Goal: Use online tool/utility: Use online tool/utility

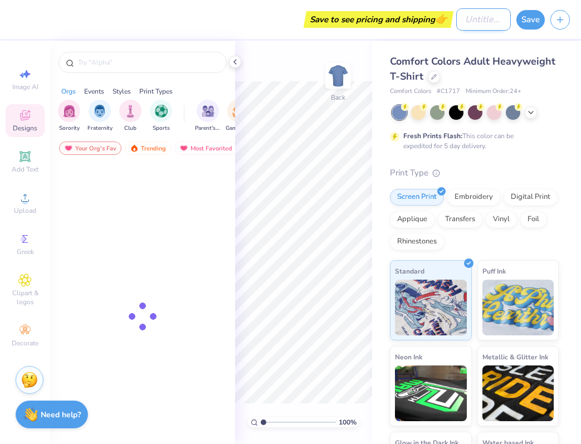
click at [471, 18] on input "Design Title" at bounding box center [483, 19] width 55 height 22
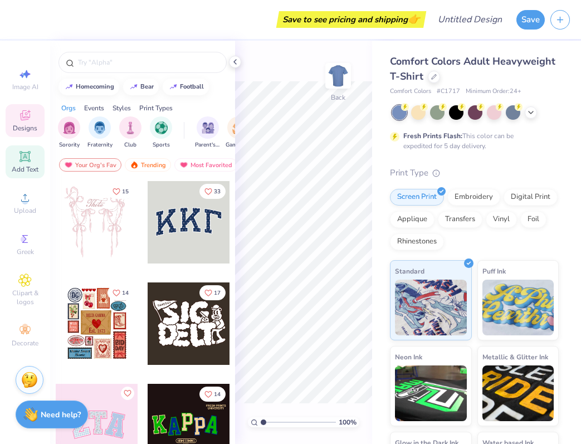
click at [20, 160] on icon at bounding box center [24, 156] width 11 height 11
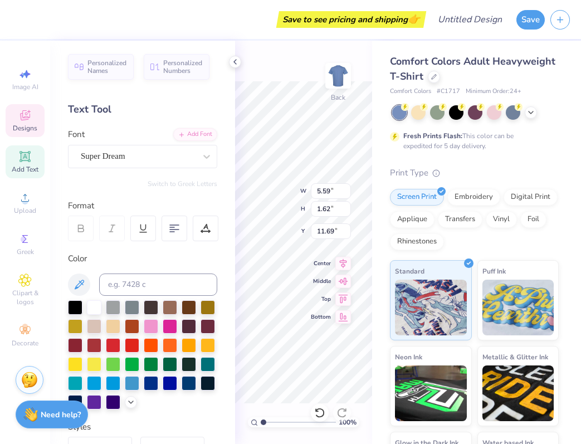
click at [8, 131] on div "Designs" at bounding box center [25, 120] width 39 height 33
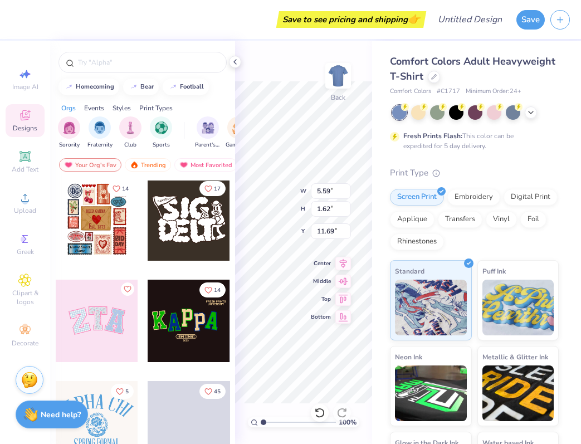
scroll to position [104, 0]
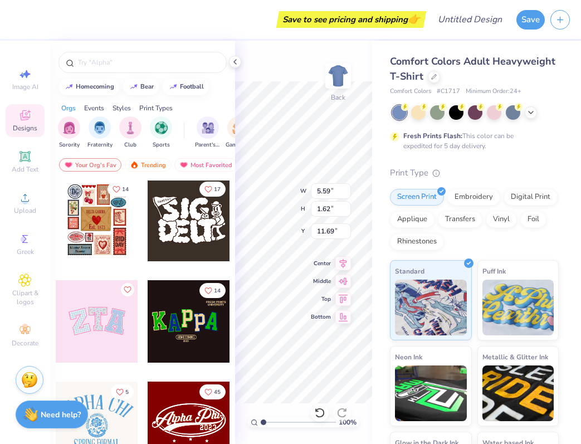
click at [200, 324] on div at bounding box center [189, 321] width 82 height 82
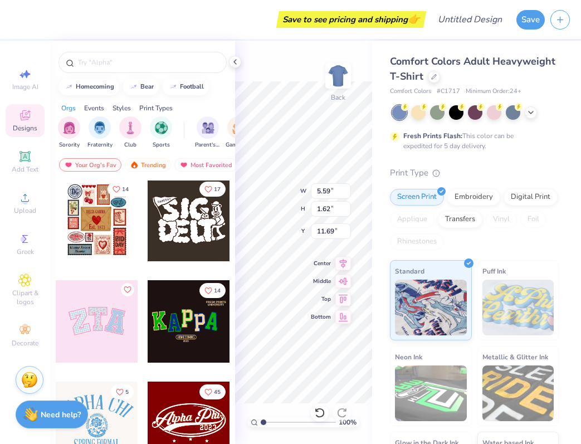
type input "9.92"
type input "5.51"
type input "3.00"
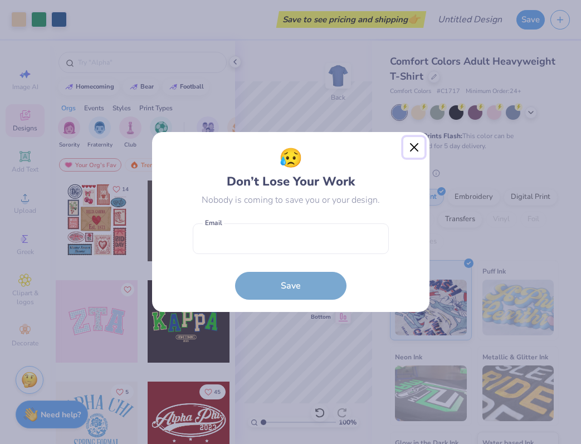
click at [415, 145] on button "Close" at bounding box center [413, 147] width 21 height 21
